Goal: Task Accomplishment & Management: Complete application form

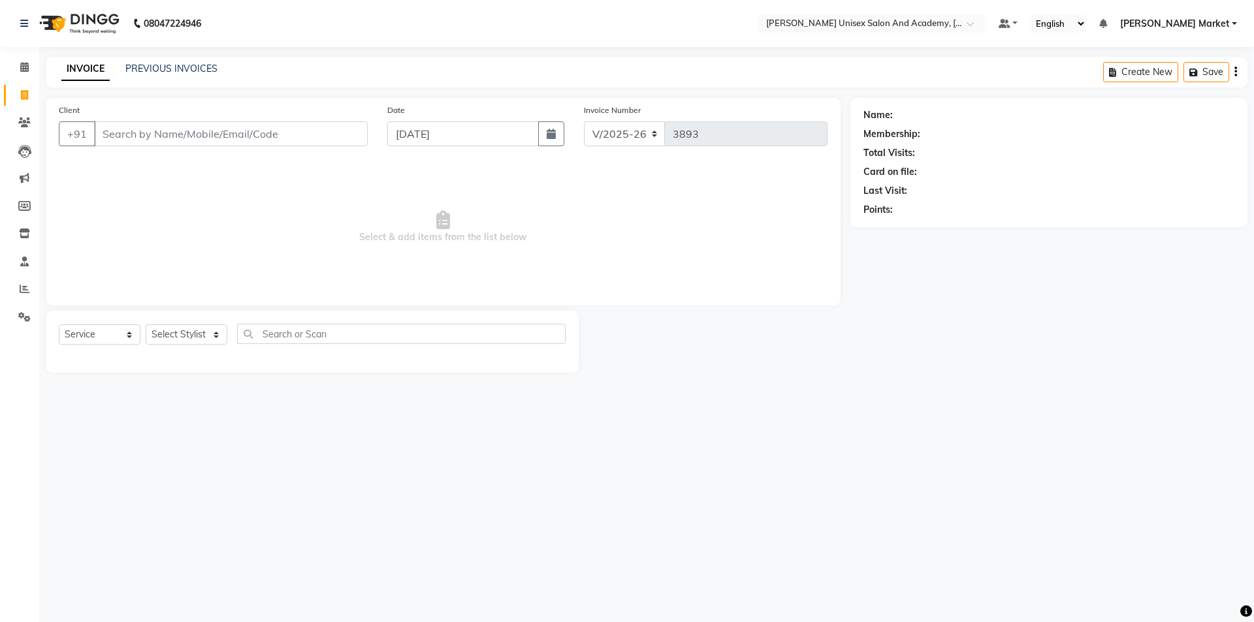
select select "8060"
select select "service"
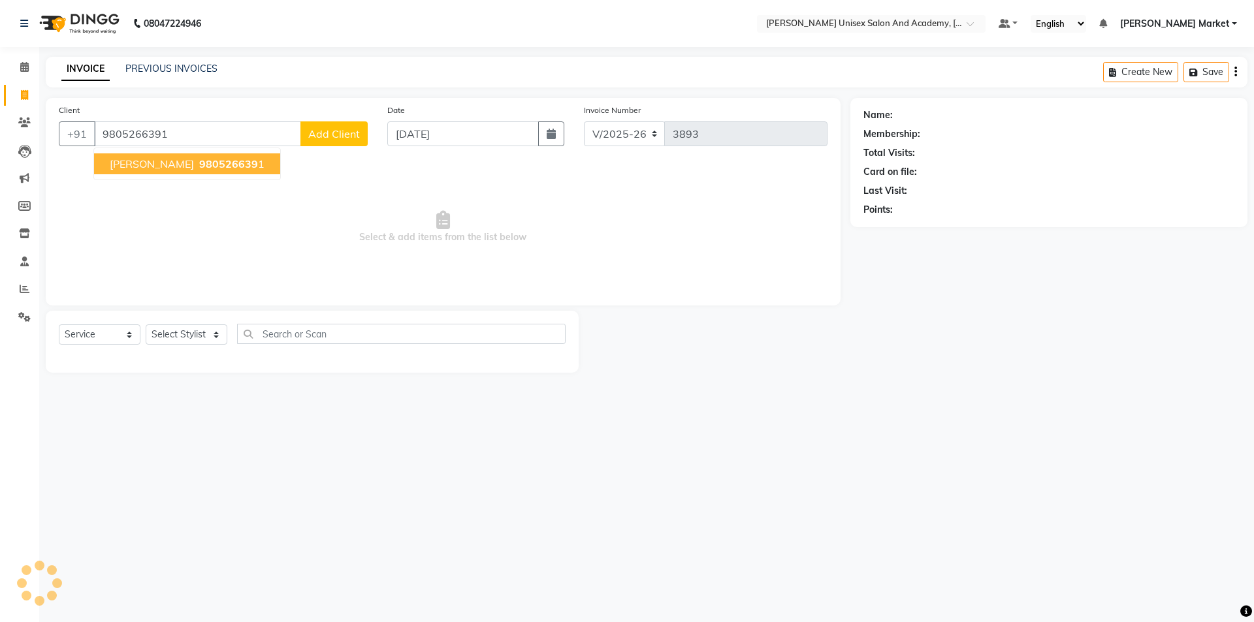
type input "9805266391"
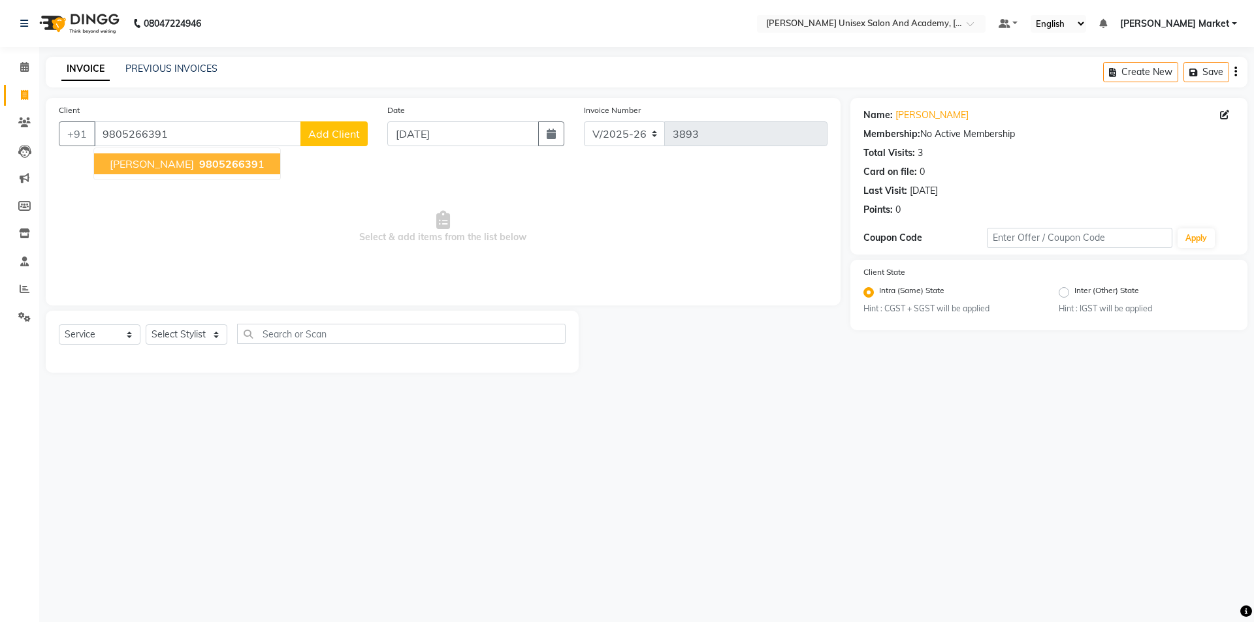
click at [174, 155] on button "[PERSON_NAME] 980526639 1" at bounding box center [187, 163] width 186 height 21
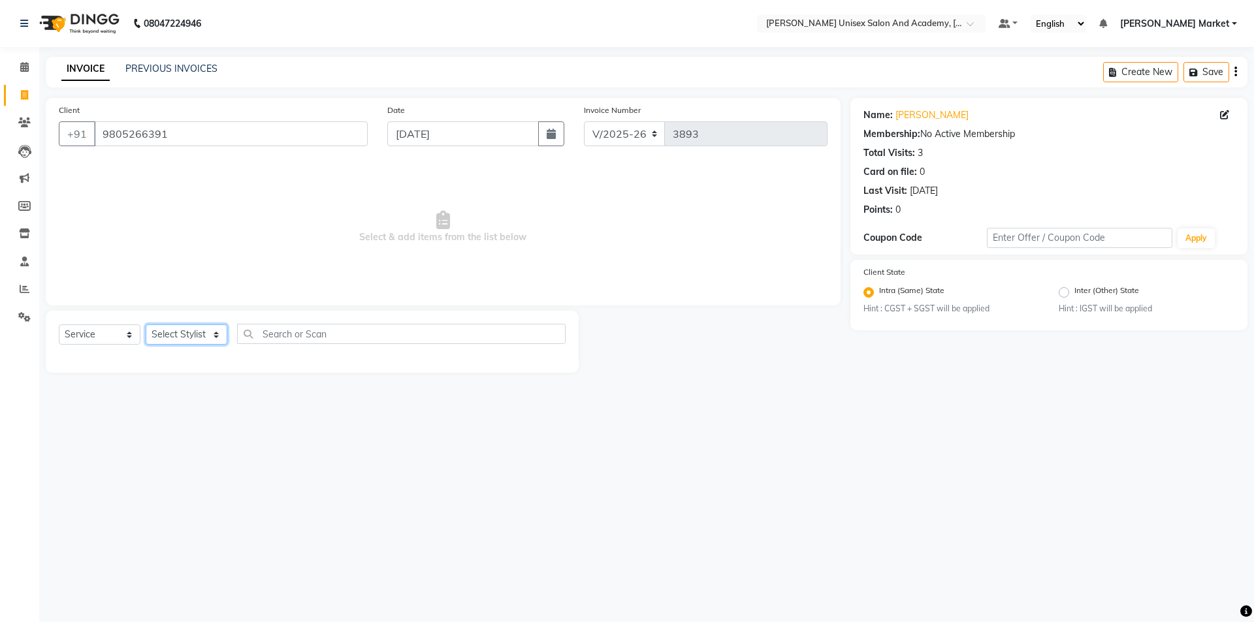
click at [208, 328] on select "Select Stylist Amit anjali hemant [PERSON_NAME] [PERSON_NAME] owner pooja [PERS…" at bounding box center [187, 334] width 82 height 20
select select "73406"
click at [146, 324] on select "Select Stylist Amit anjali hemant [PERSON_NAME] [PERSON_NAME] owner pooja [PERS…" at bounding box center [187, 334] width 82 height 20
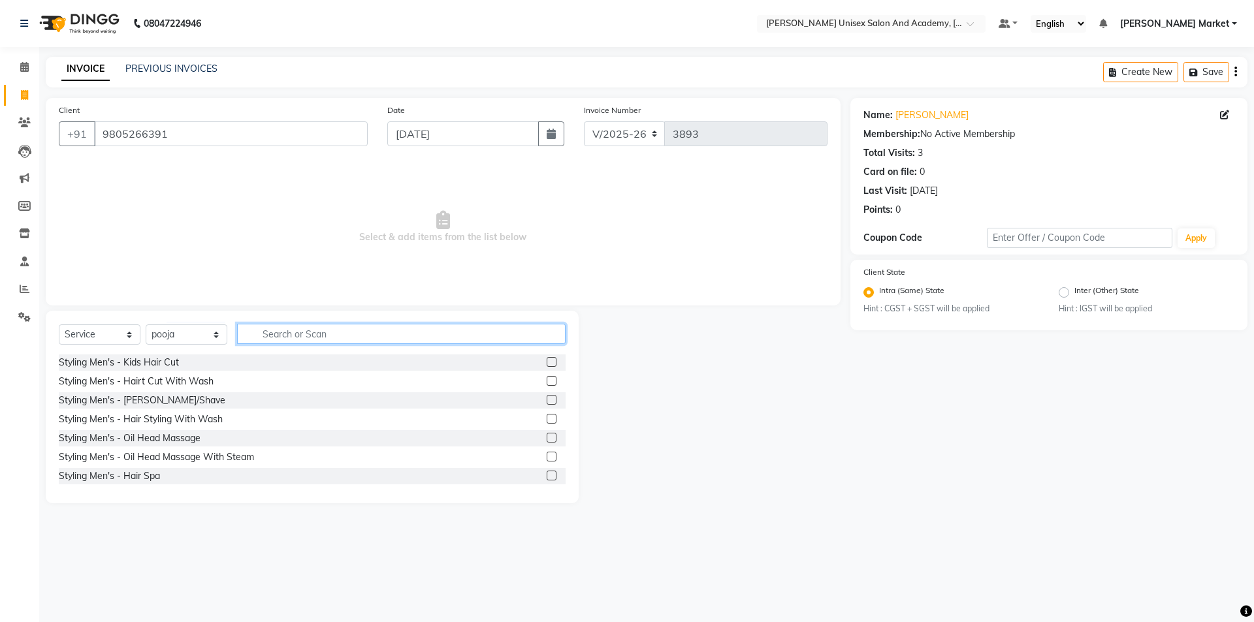
click at [306, 334] on input "text" at bounding box center [401, 334] width 328 height 20
type input "thr"
click at [546, 360] on label at bounding box center [551, 362] width 10 height 10
click at [546, 360] on input "checkbox" at bounding box center [550, 362] width 8 height 8
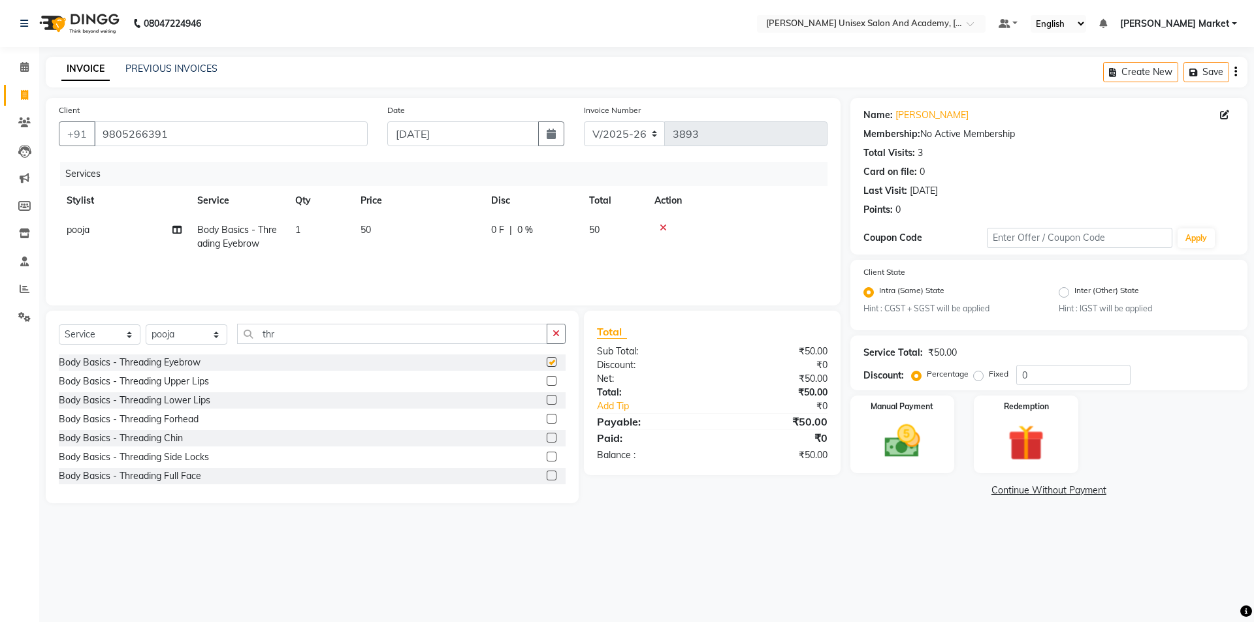
checkbox input "false"
click at [546, 382] on label at bounding box center [551, 381] width 10 height 10
click at [546, 382] on input "checkbox" at bounding box center [550, 381] width 8 height 8
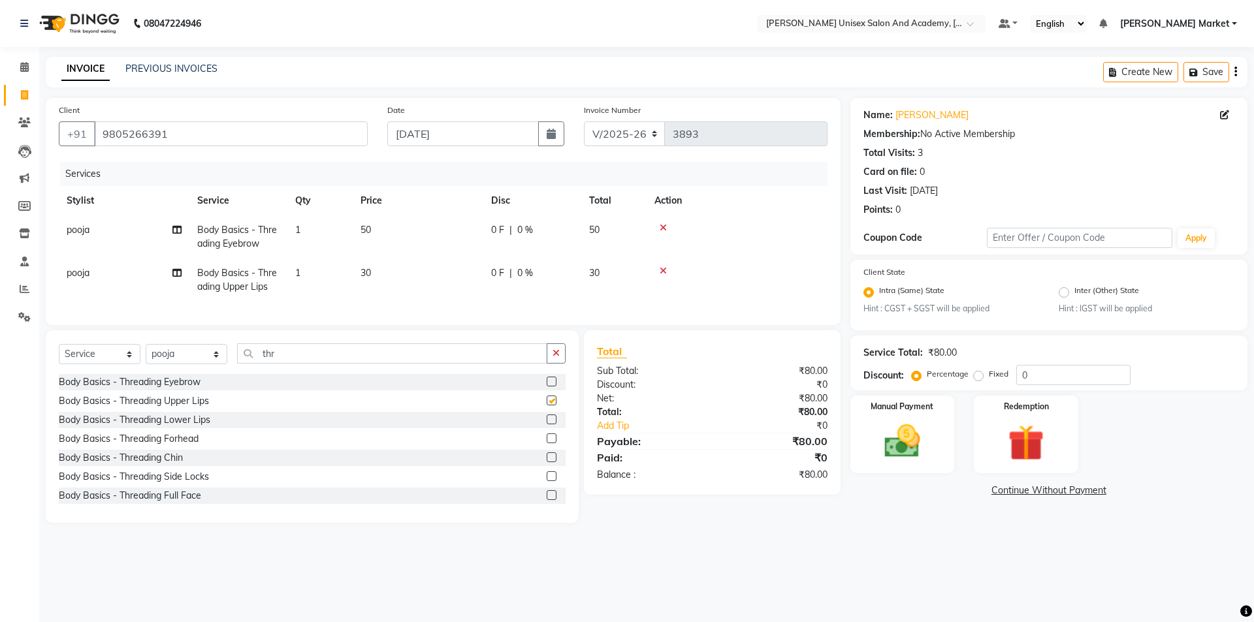
checkbox input "false"
click at [546, 443] on label at bounding box center [551, 439] width 10 height 10
click at [546, 443] on input "checkbox" at bounding box center [550, 439] width 8 height 8
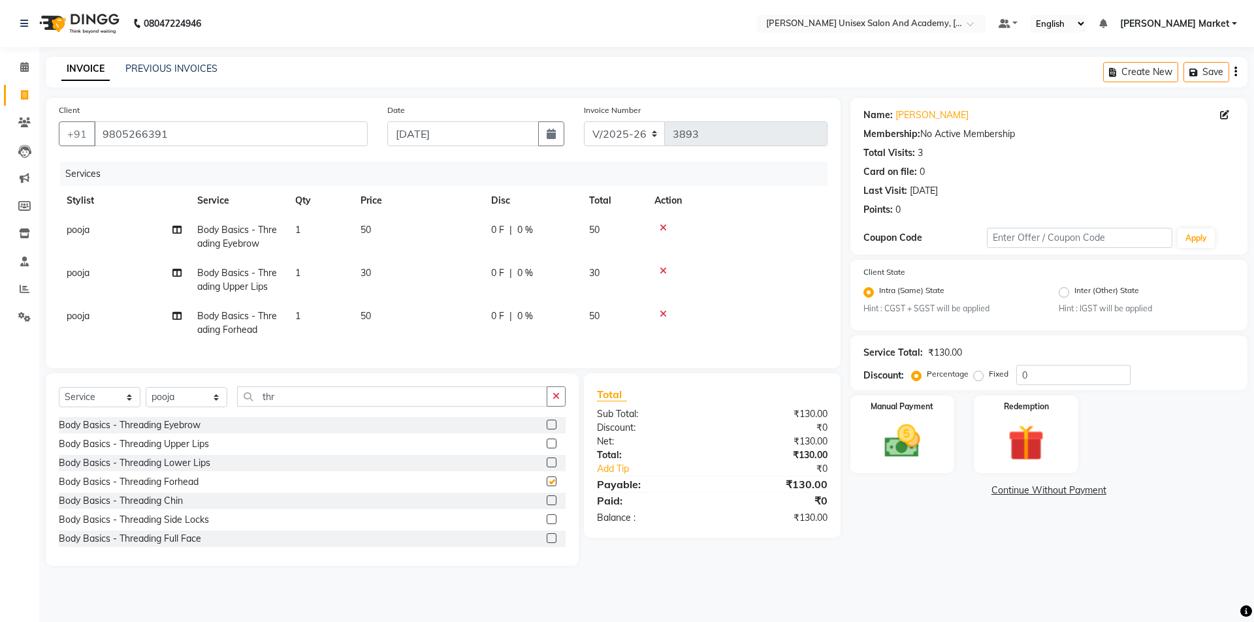
checkbox input "false"
click at [916, 406] on label "Manual Payment" at bounding box center [902, 406] width 65 height 12
click at [987, 490] on span "UPI" at bounding box center [987, 491] width 20 height 15
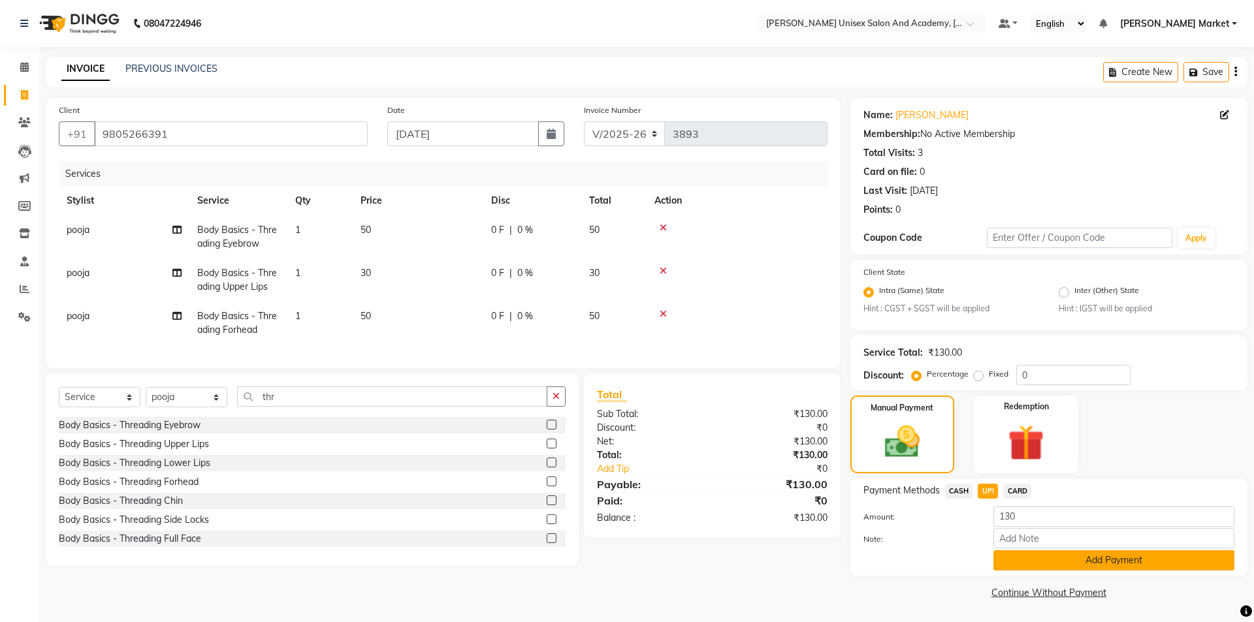
click at [1064, 564] on button "Add Payment" at bounding box center [1113, 560] width 241 height 20
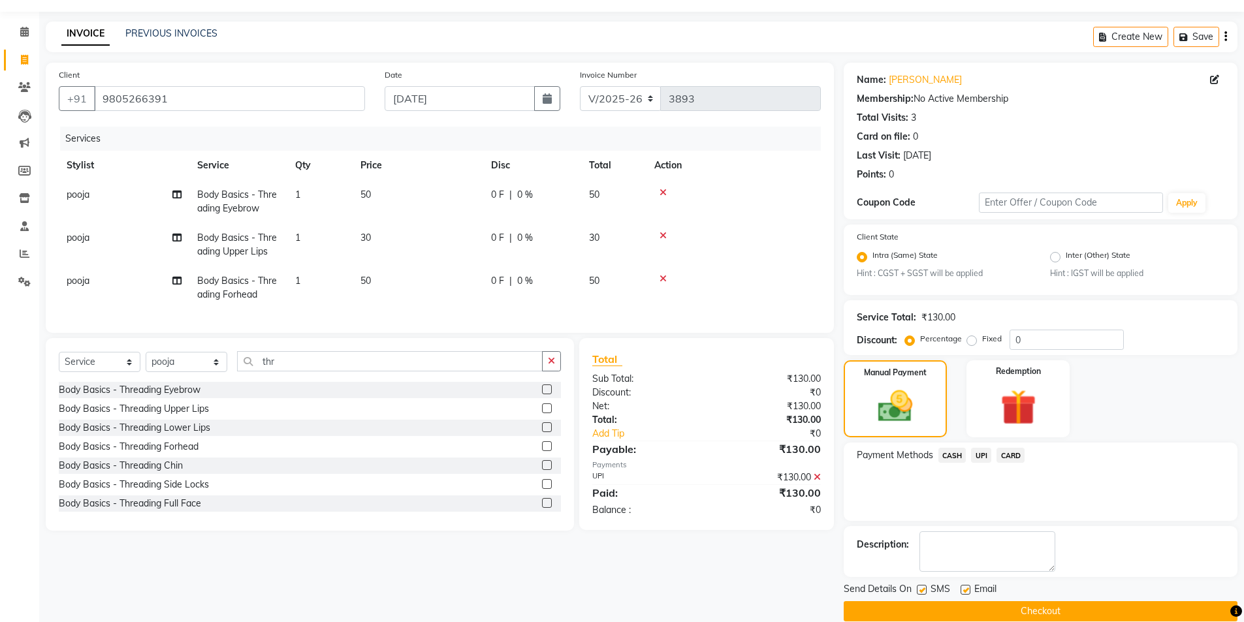
scroll to position [54, 0]
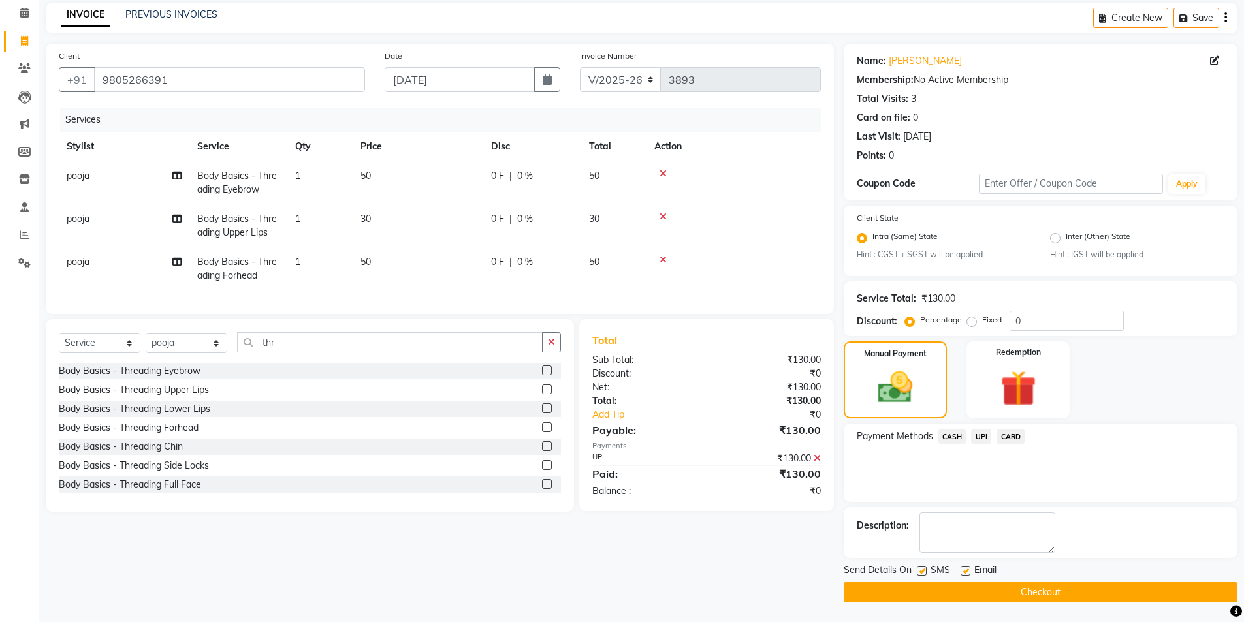
click at [1078, 592] on button "Checkout" at bounding box center [1041, 592] width 394 height 20
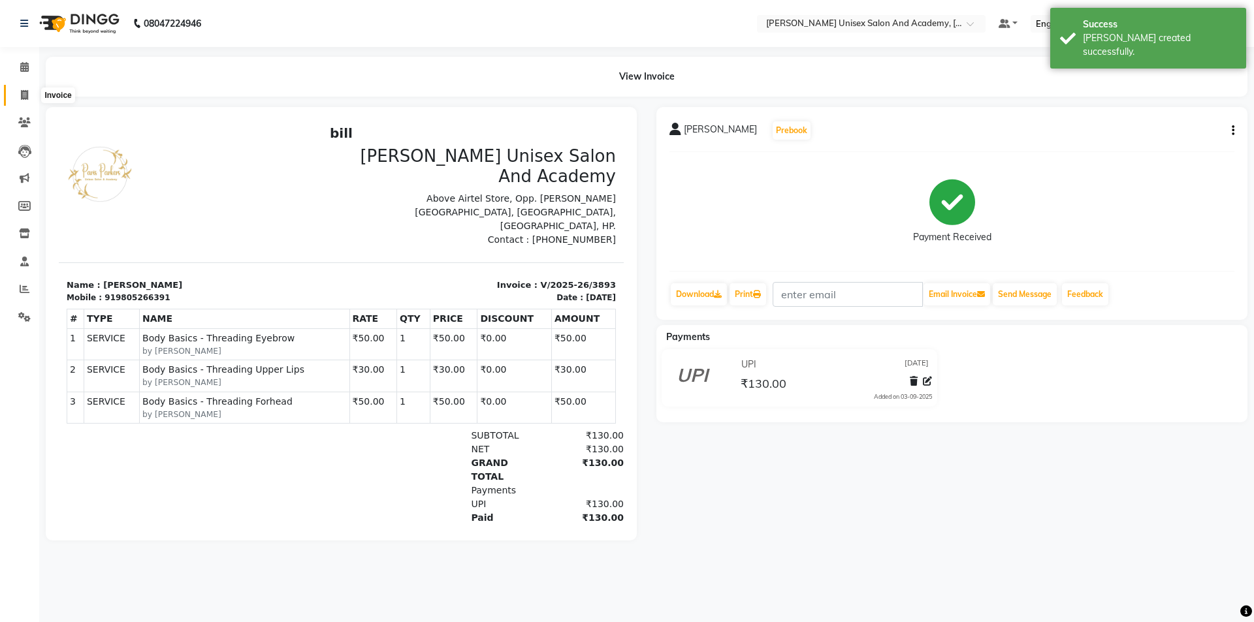
click at [22, 94] on icon at bounding box center [24, 95] width 7 height 10
select select "8060"
select select "service"
